Goal: Task Accomplishment & Management: Manage account settings

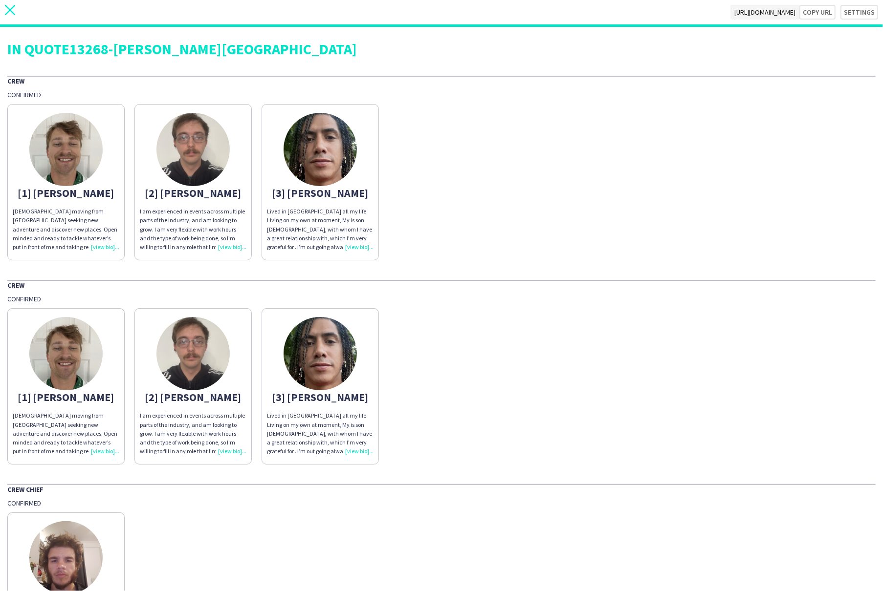
click at [9, 7] on icon "close" at bounding box center [10, 10] width 10 height 10
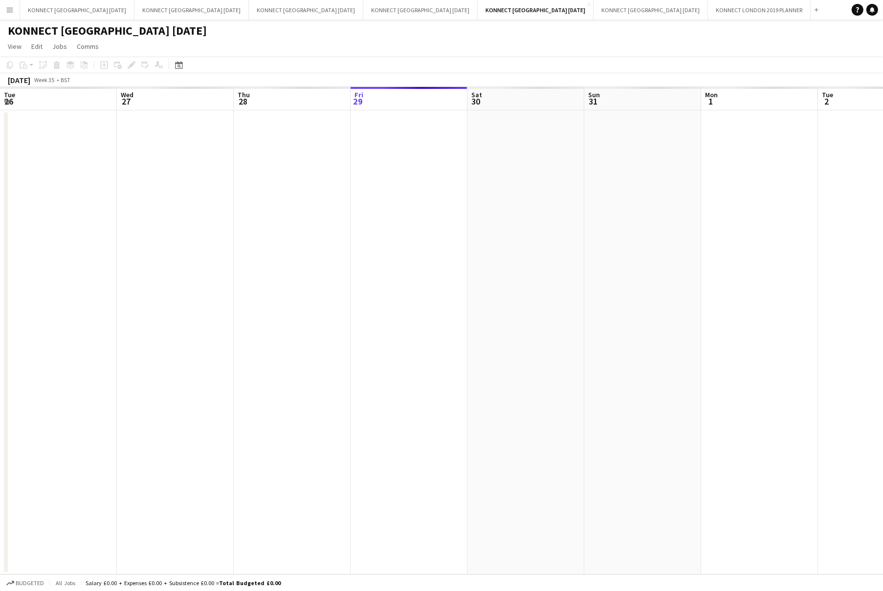
scroll to position [0, 233]
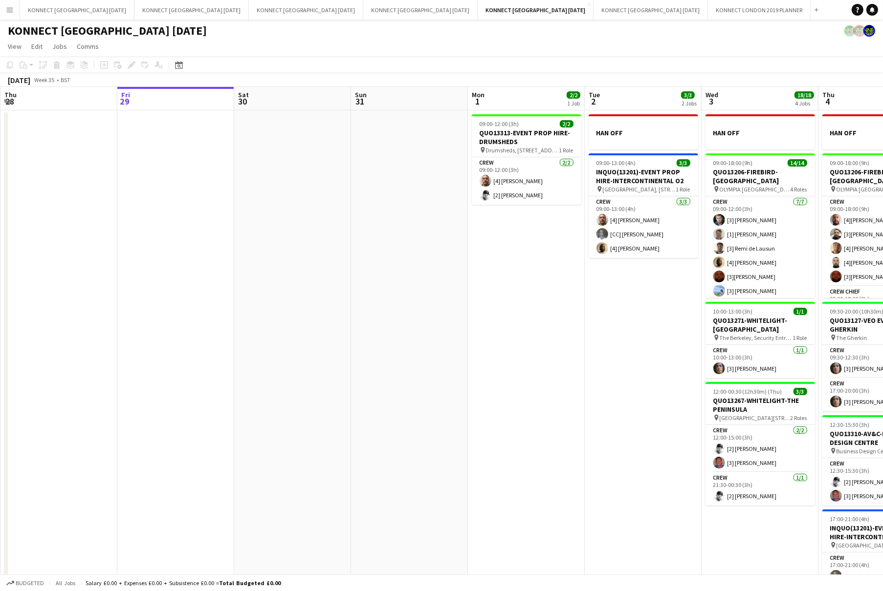
click at [10, 10] on app-icon "Menu" at bounding box center [10, 10] width 8 height 8
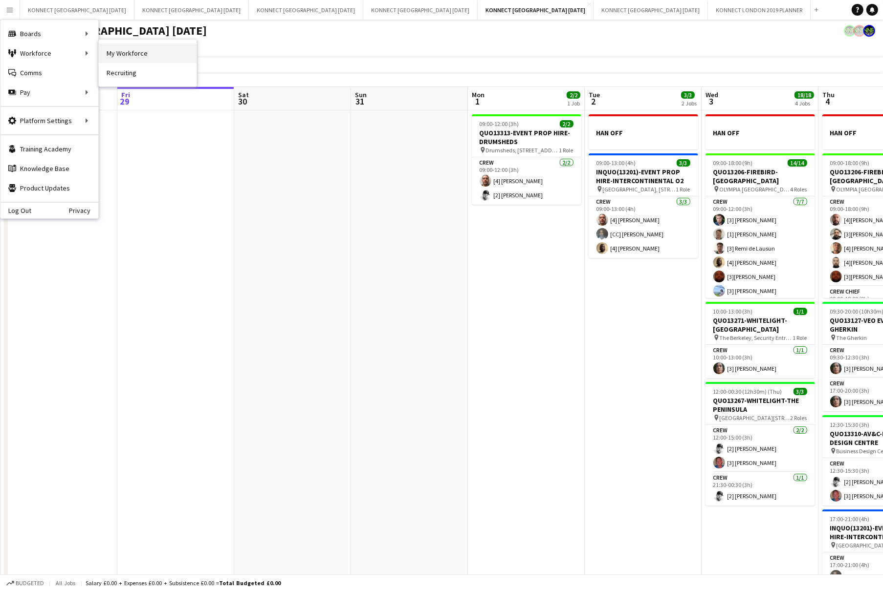
click at [129, 51] on link "My Workforce" at bounding box center [148, 53] width 98 height 20
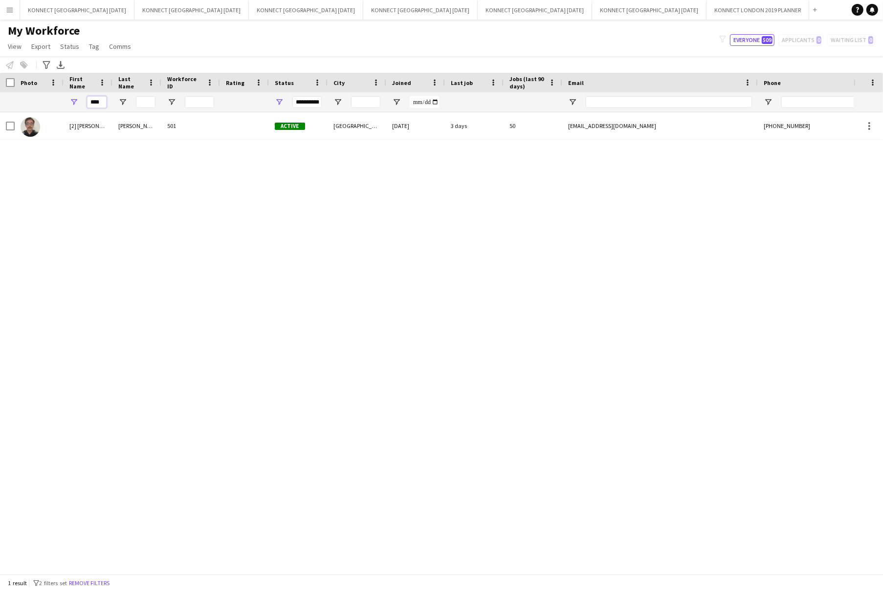
click at [93, 99] on input "****" at bounding box center [97, 102] width 20 height 12
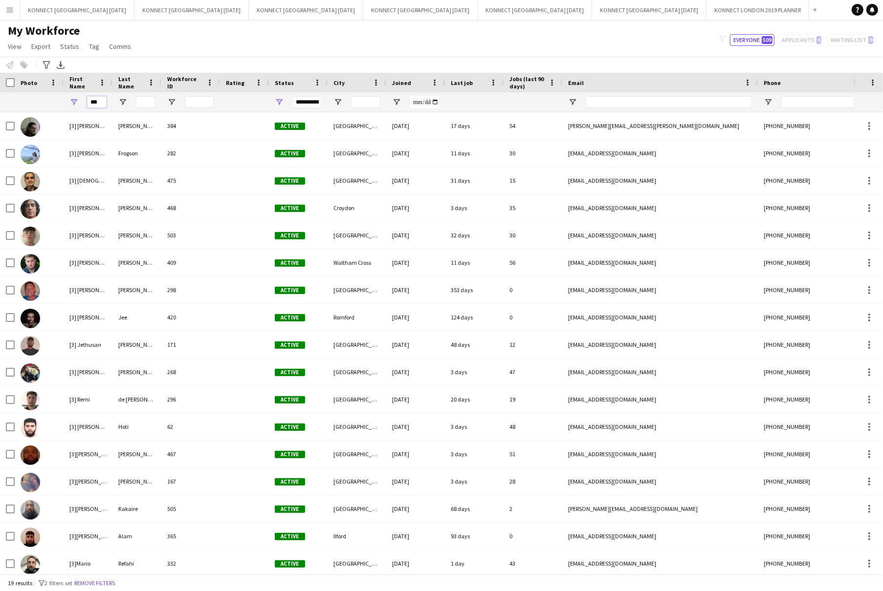
type input "***"
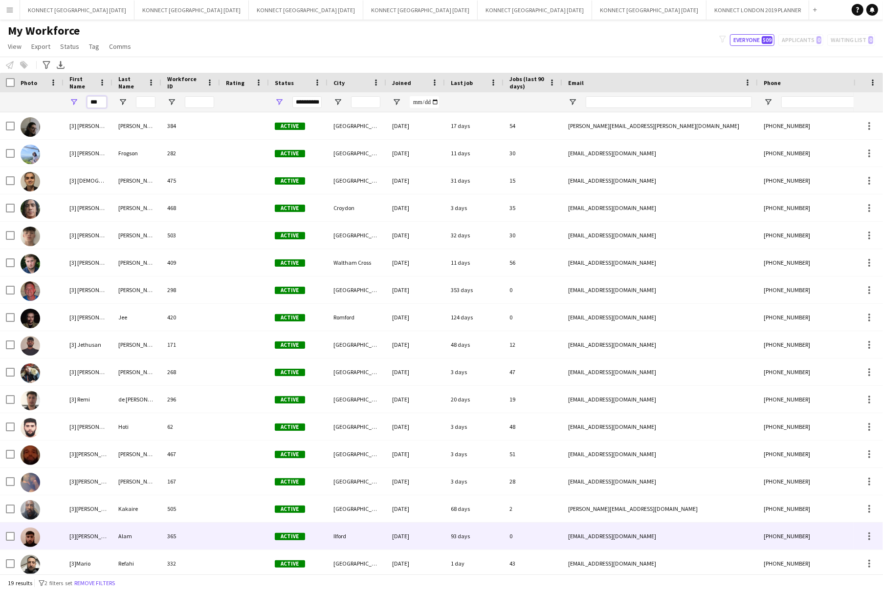
scroll to position [58, 0]
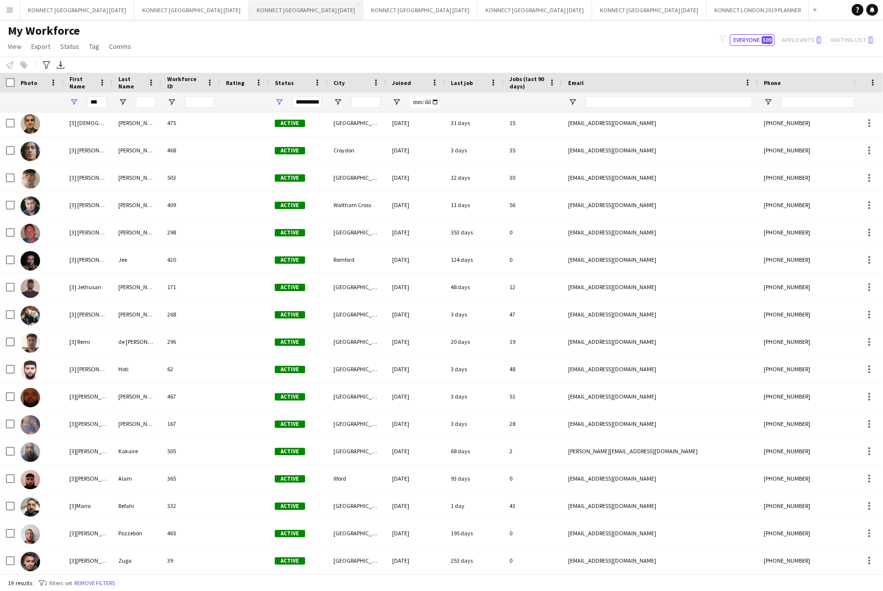
click at [251, 18] on button "KONNECT [GEOGRAPHIC_DATA] [DATE] Close" at bounding box center [306, 9] width 114 height 19
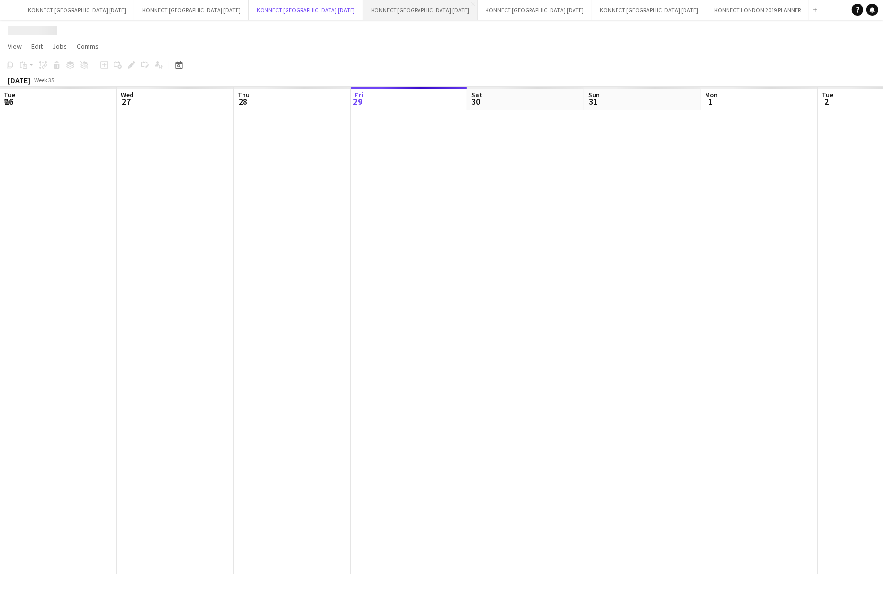
scroll to position [0, 233]
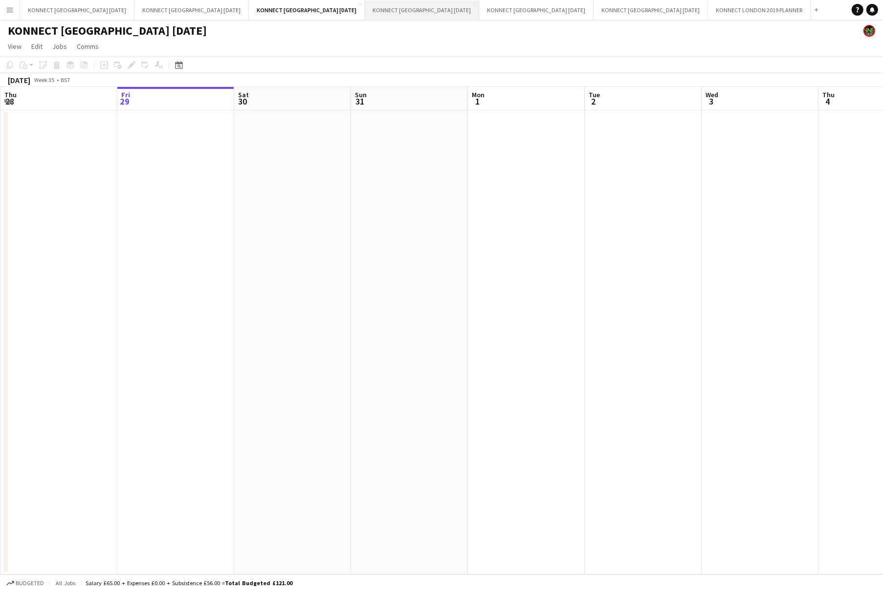
click at [380, 6] on button "KONNECT [GEOGRAPHIC_DATA] [DATE] Close" at bounding box center [422, 9] width 114 height 19
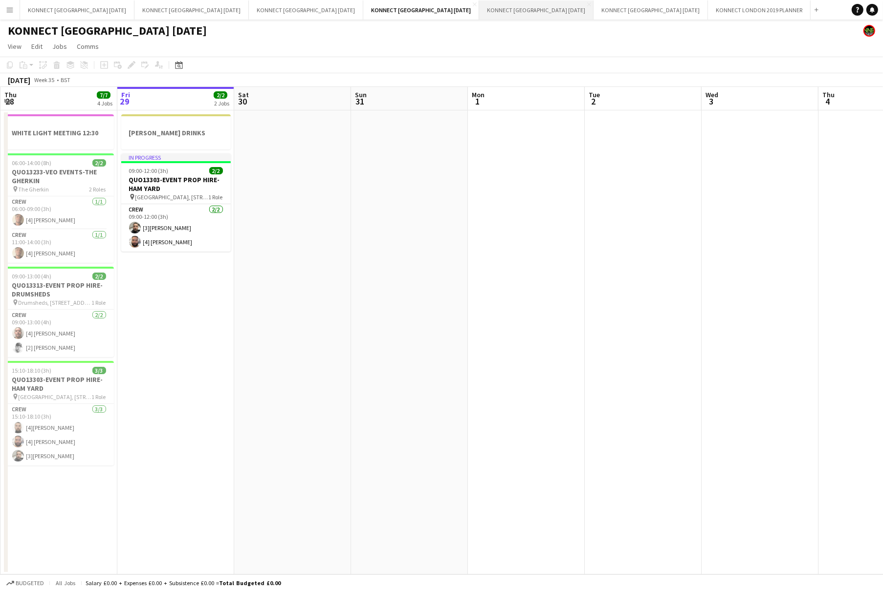
click at [479, 12] on button "KONNECT [GEOGRAPHIC_DATA] [DATE] Close" at bounding box center [536, 9] width 114 height 19
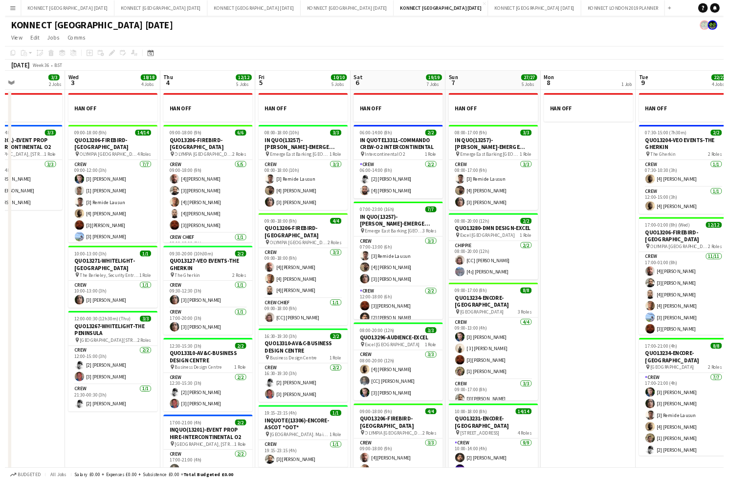
scroll to position [0, 393]
